Goal: Find specific page/section: Find specific page/section

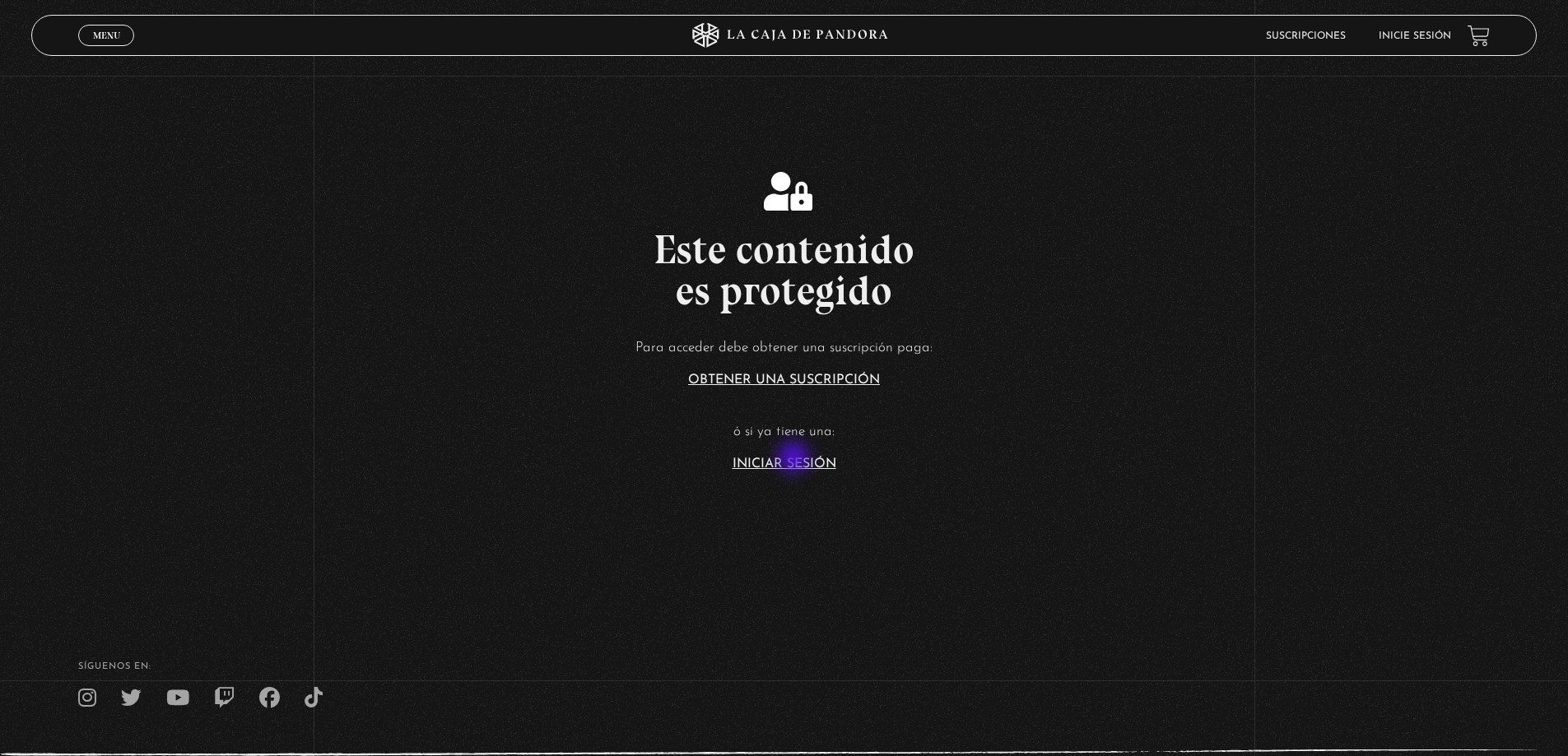
click at [794, 462] on link "Iniciar Sesión" at bounding box center [784, 465] width 103 height 14
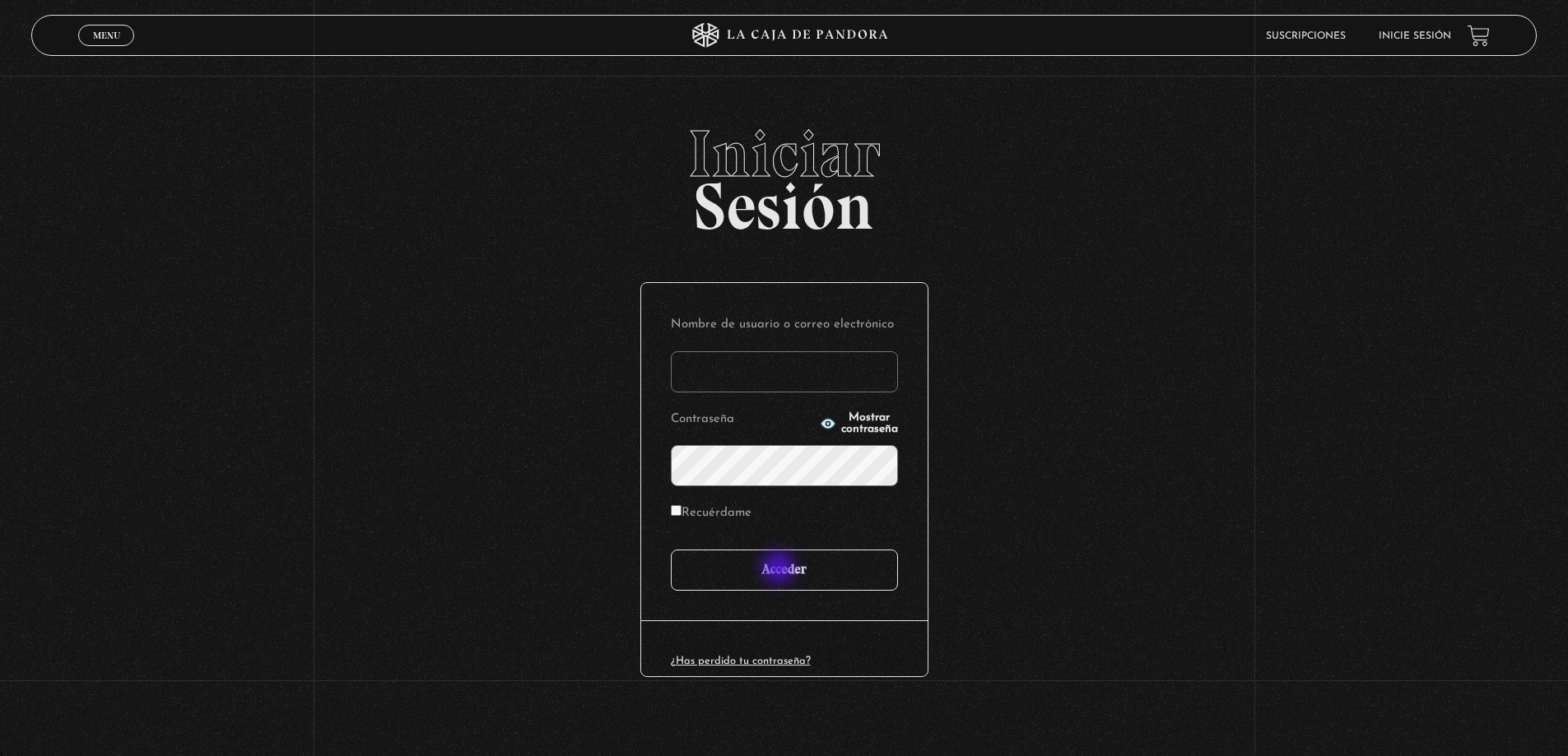
type input "Freddy R"
click at [781, 572] on input "Acceder" at bounding box center [784, 570] width 227 height 41
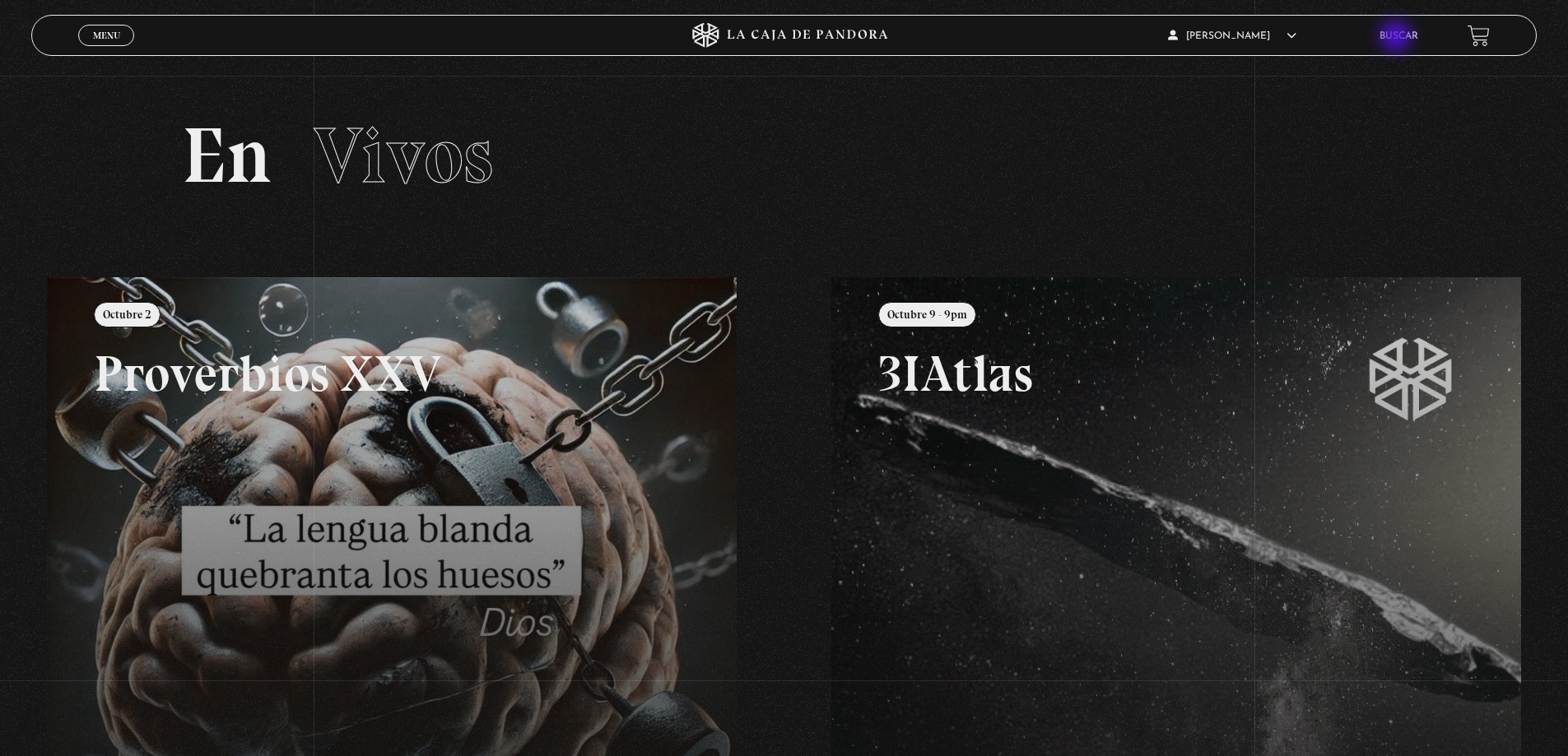
click at [1397, 38] on link "Buscar" at bounding box center [1398, 36] width 39 height 10
